Goal: Information Seeking & Learning: Understand process/instructions

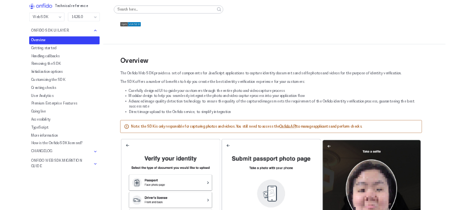
scroll to position [4876, 0]
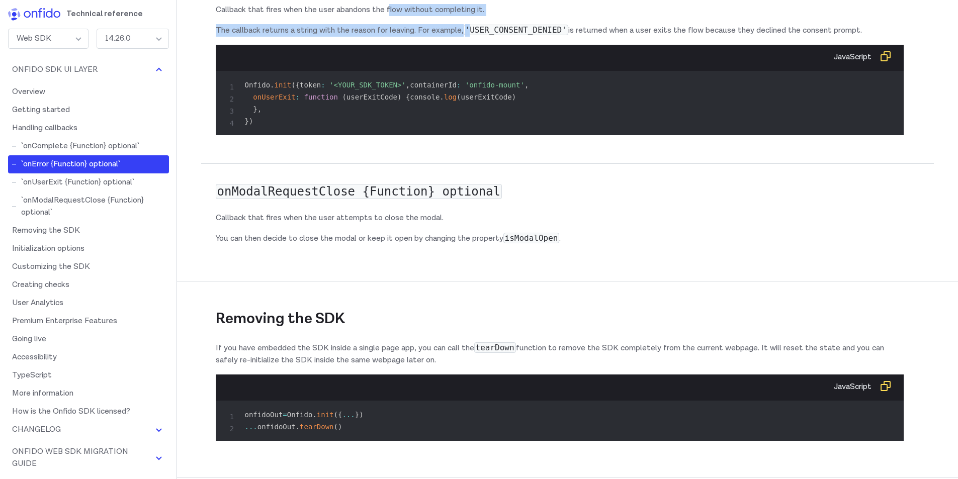
drag, startPoint x: 392, startPoint y: 237, endPoint x: 478, endPoint y: 242, distance: 86.2
click at [475, 143] on div "onUserExit {Function} optional Callback that fires when the user abandons the f…" at bounding box center [560, 39] width 688 height 208
click at [482, 16] on p "Callback that fires when the user abandons the flow without completing it." at bounding box center [560, 10] width 688 height 12
click at [540, 16] on p "Callback that fires when the user abandons the flow without completing it." at bounding box center [560, 10] width 688 height 12
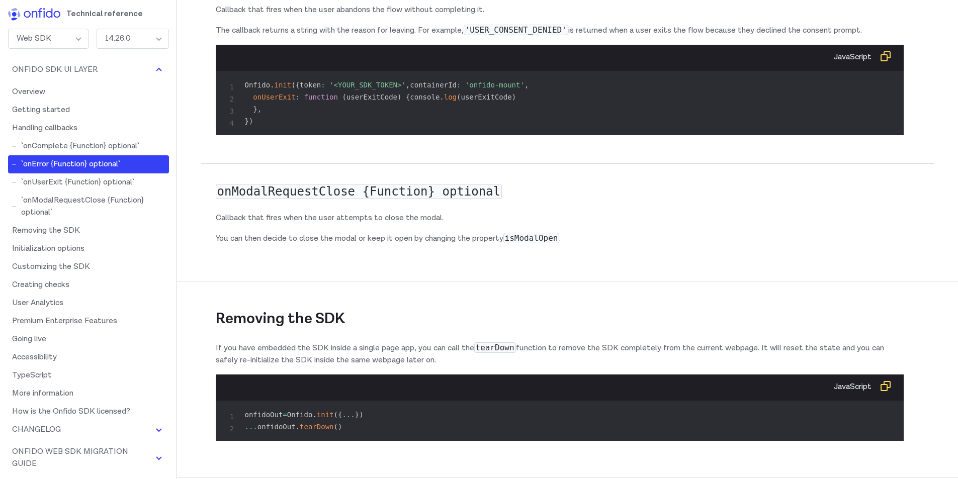
click at [529, 35] on code "'USER_CONSENT_DENIED'" at bounding box center [516, 30] width 105 height 11
click at [488, 143] on div "onUserExit {Function} optional Callback that fires when the user abandons the f…" at bounding box center [560, 39] width 688 height 208
click at [533, 143] on div "onUserExit {Function} optional Callback that fires when the user abandons the f…" at bounding box center [560, 39] width 688 height 208
click at [608, 37] on p "The callback returns a string with the reason for leaving. For example, 'USER_C…" at bounding box center [560, 30] width 688 height 13
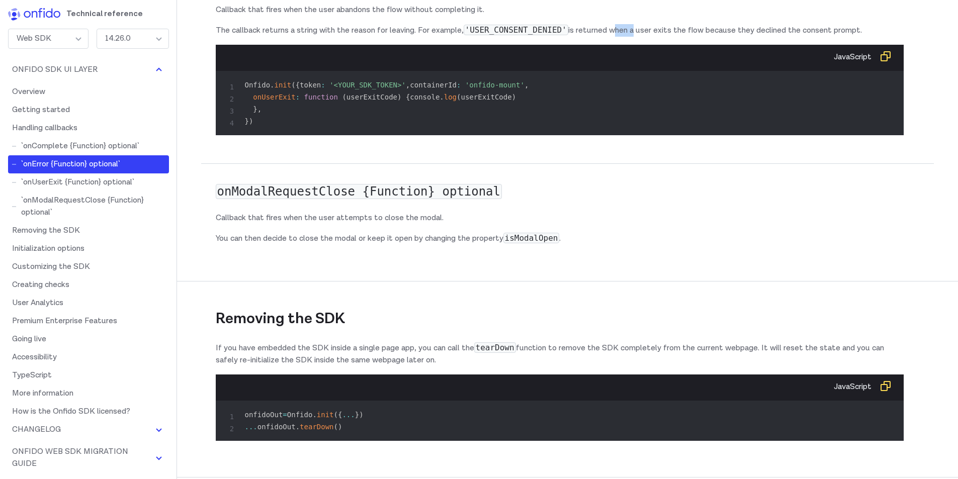
drag, startPoint x: 608, startPoint y: 261, endPoint x: 618, endPoint y: 270, distance: 12.8
click at [608, 37] on p "The callback returns a string with the reason for leaving. For example, 'USER_C…" at bounding box center [560, 30] width 688 height 13
click at [715, 37] on p "The callback returns a string with the reason for leaving. For example, 'USER_C…" at bounding box center [560, 30] width 688 height 13
click at [716, 37] on p "The callback returns a string with the reason for leaving. For example, 'USER_C…" at bounding box center [560, 30] width 688 height 13
drag, startPoint x: 716, startPoint y: 262, endPoint x: 732, endPoint y: 263, distance: 16.1
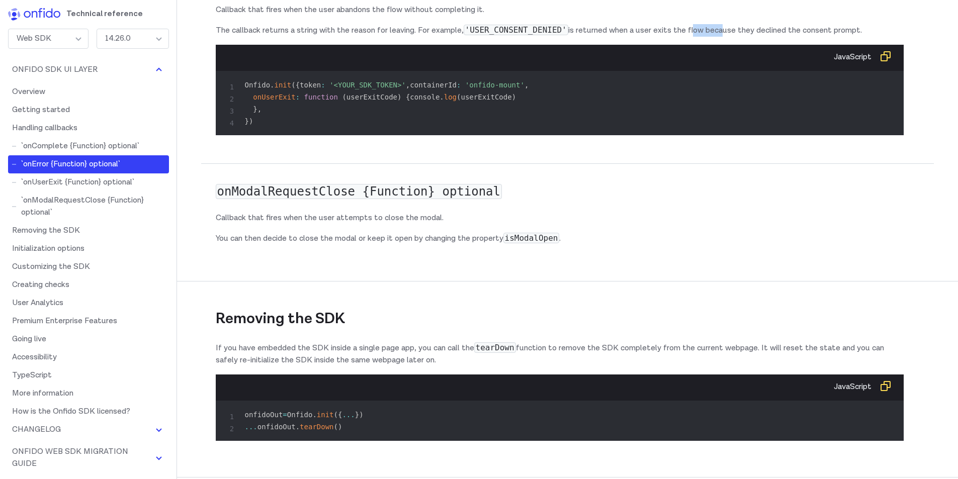
click at [719, 37] on p "The callback returns a string with the reason for leaving. For example, 'USER_C…" at bounding box center [560, 30] width 688 height 13
click at [756, 37] on p "The callback returns a string with the reason for leaving. For example, 'USER_C…" at bounding box center [560, 30] width 688 height 13
drag, startPoint x: 756, startPoint y: 260, endPoint x: 795, endPoint y: 263, distance: 39.3
click at [759, 37] on p "The callback returns a string with the reason for leaving. For example, 'USER_C…" at bounding box center [560, 30] width 688 height 13
drag, startPoint x: 861, startPoint y: 251, endPoint x: 875, endPoint y: 255, distance: 14.6
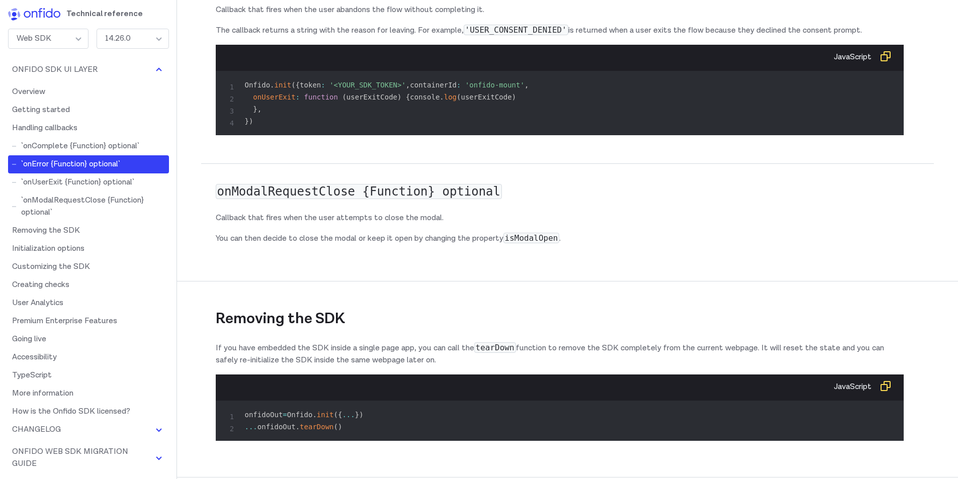
click at [862, 143] on div "onUserExit {Function} optional Callback that fires when the user abandons the f…" at bounding box center [560, 39] width 688 height 208
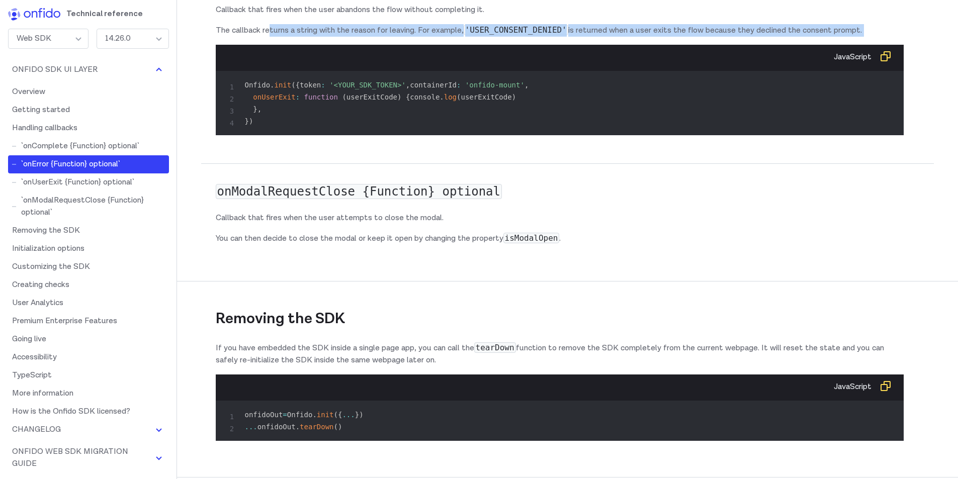
drag, startPoint x: 270, startPoint y: 263, endPoint x: 369, endPoint y: 278, distance: 100.1
click at [331, 143] on div "onUserExit {Function} optional Callback that fires when the user abandons the f…" at bounding box center [560, 39] width 688 height 208
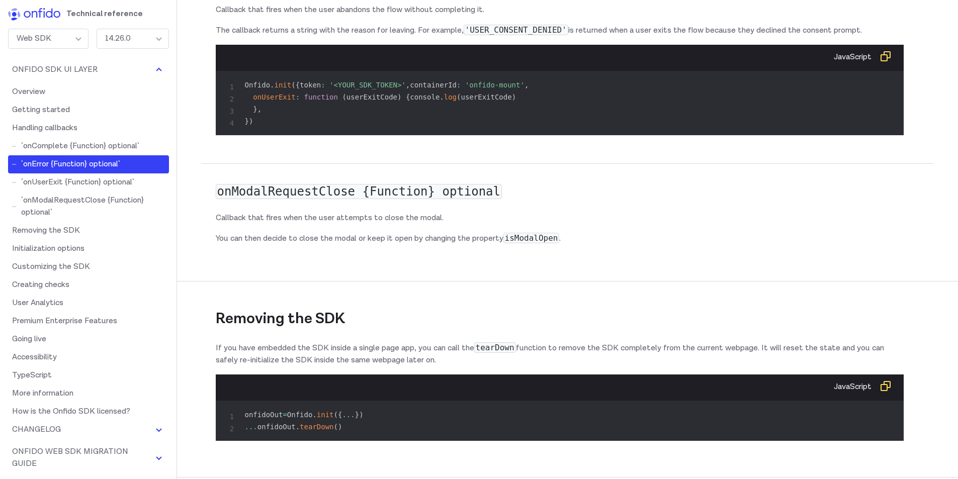
click at [418, 16] on p "Callback that fires when the user abandons the flow without completing it." at bounding box center [560, 10] width 688 height 12
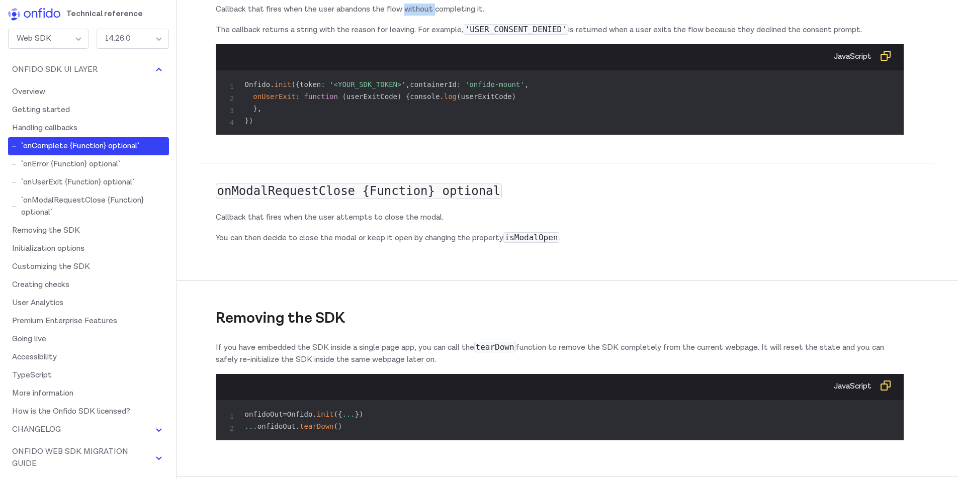
scroll to position [4877, 0]
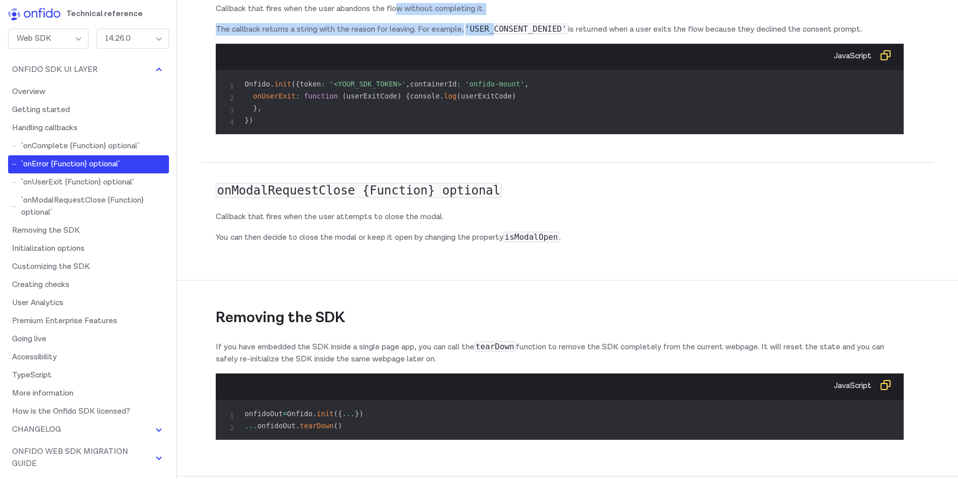
drag, startPoint x: 484, startPoint y: 252, endPoint x: 498, endPoint y: 253, distance: 14.2
click at [497, 142] on div "onUserExit {Function} optional Callback that fires when the user abandons the f…" at bounding box center [560, 38] width 688 height 208
click at [498, 15] on p "Callback that fires when the user abandons the flow without completing it." at bounding box center [560, 9] width 688 height 12
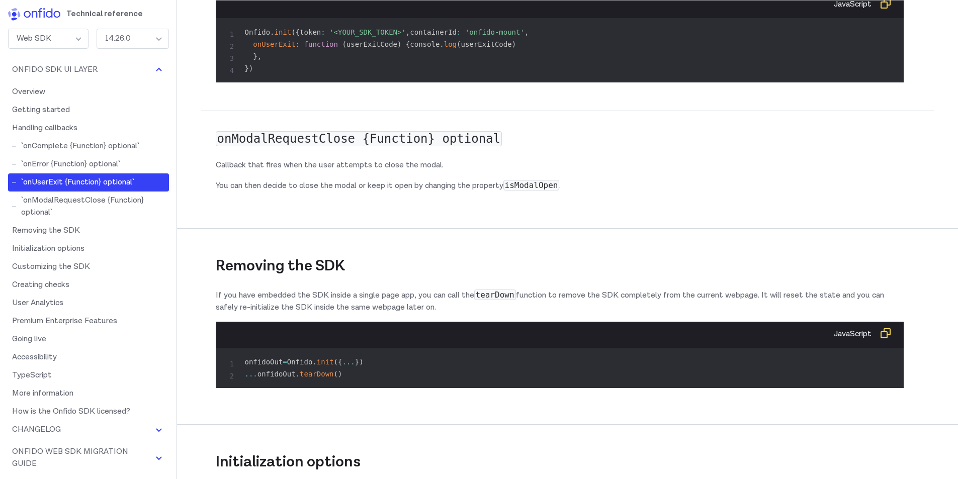
scroll to position [4776, 0]
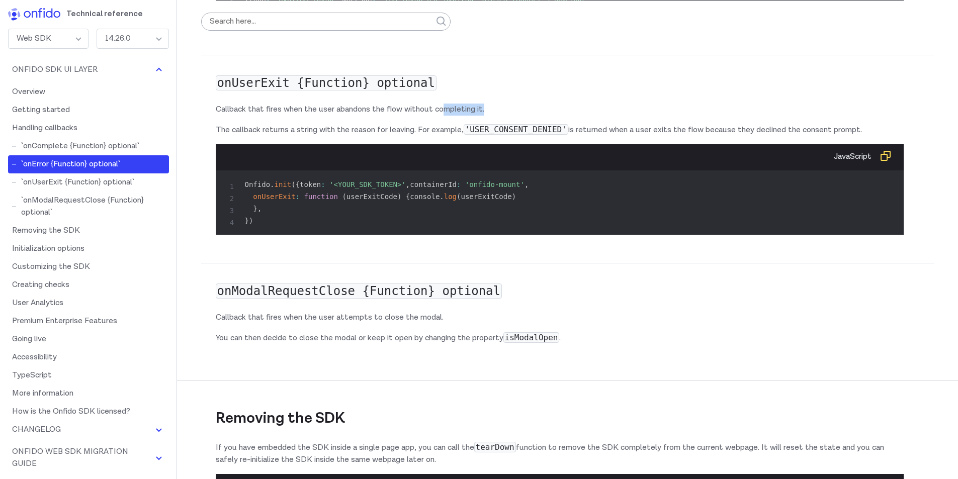
drag, startPoint x: 446, startPoint y: 332, endPoint x: 530, endPoint y: 345, distance: 84.4
click at [530, 243] on div "onUserExit {Function} optional Callback that fires when the user abandons the f…" at bounding box center [560, 139] width 688 height 208
click at [537, 116] on p "Callback that fires when the user abandons the flow without completing it." at bounding box center [560, 110] width 688 height 12
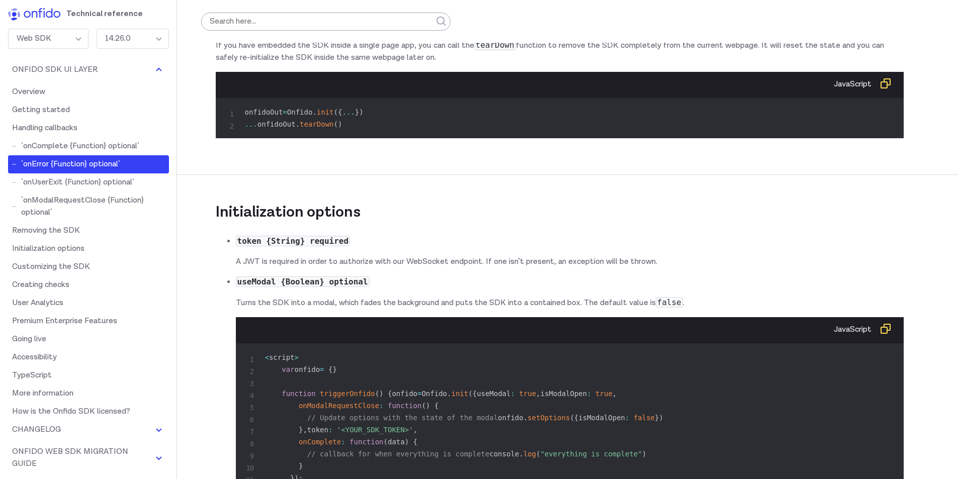
scroll to position [4877, 0]
